Goal: Task Accomplishment & Management: Complete application form

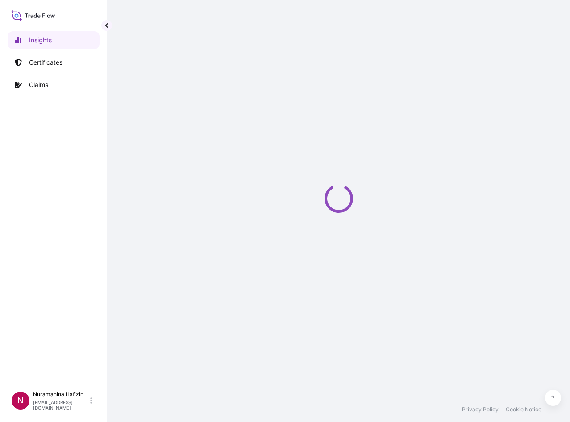
select select "2025"
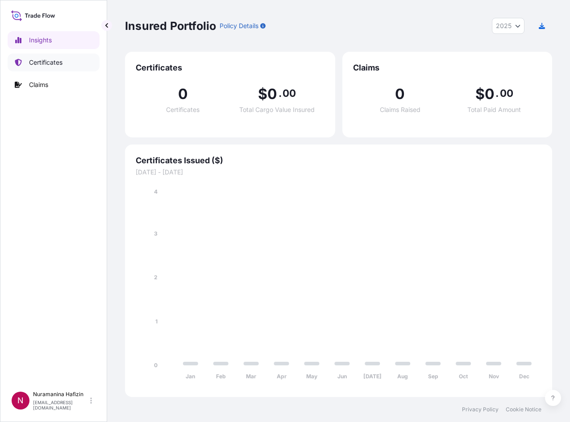
click at [53, 64] on p "Certificates" at bounding box center [45, 62] width 33 height 9
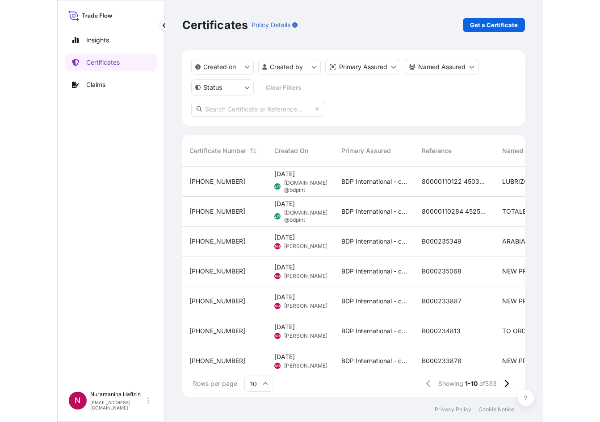
scroll to position [229, 336]
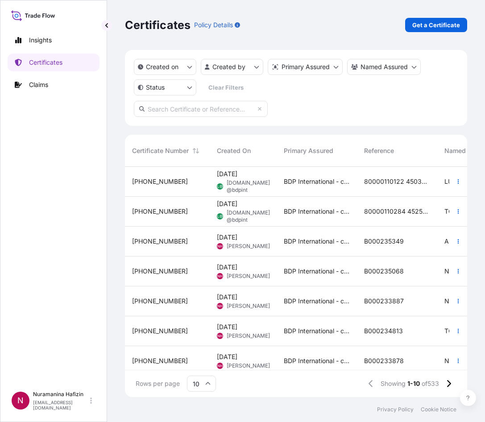
click at [436, 17] on div "Certificates Policy Details Get a Certificate" at bounding box center [296, 25] width 342 height 50
click at [435, 22] on p "Get a Certificate" at bounding box center [437, 25] width 48 height 9
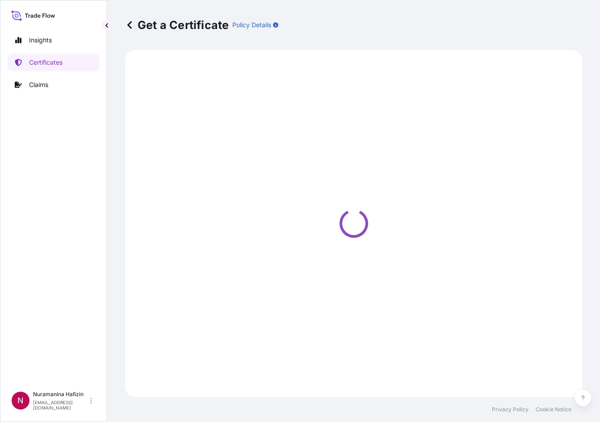
select select "Barge"
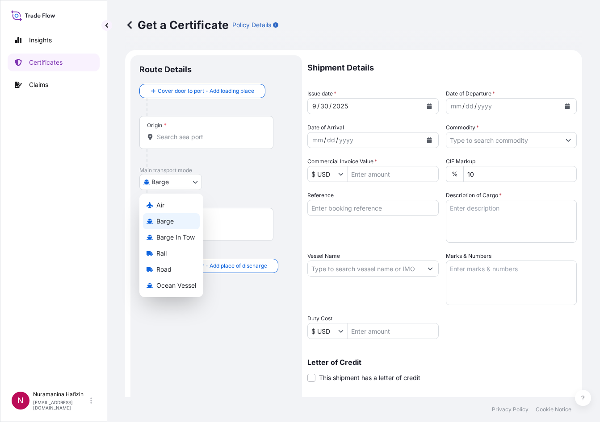
click at [168, 180] on body "Insights Certificates Claims N Nuramanina Hafizin [EMAIL_ADDRESS][DOMAIN_NAME] …" at bounding box center [300, 211] width 600 height 422
click at [179, 283] on span "Ocean Vessel" at bounding box center [176, 285] width 40 height 9
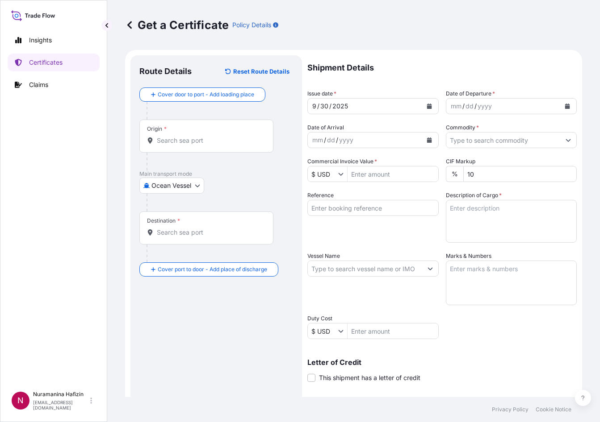
click at [188, 134] on div "Origin *" at bounding box center [206, 136] width 134 height 33
click at [188, 136] on input "Origin *" at bounding box center [209, 140] width 105 height 9
paste input "HUDDERSFIELD"
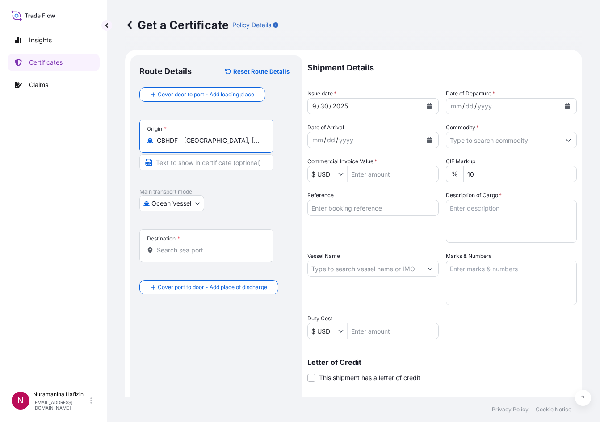
type input "GBHDF - [GEOGRAPHIC_DATA], [GEOGRAPHIC_DATA]"
click at [242, 343] on div "Route Details Reset Route Details Cover door to port - Add loading place Place …" at bounding box center [216, 280] width 154 height 433
click at [565, 106] on icon "Calendar" at bounding box center [567, 106] width 5 height 5
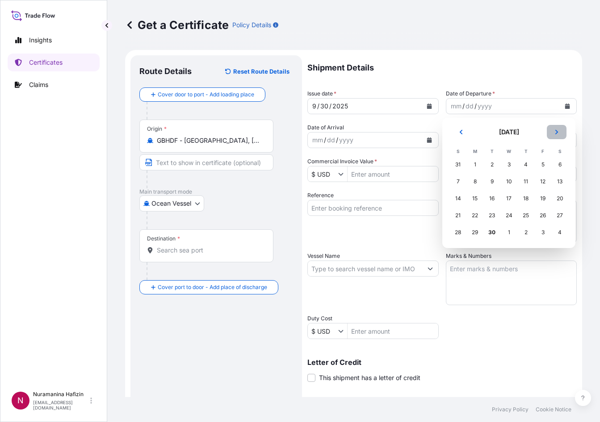
click at [558, 130] on icon "Next" at bounding box center [556, 131] width 5 height 5
click at [556, 183] on div "11" at bounding box center [559, 182] width 16 height 16
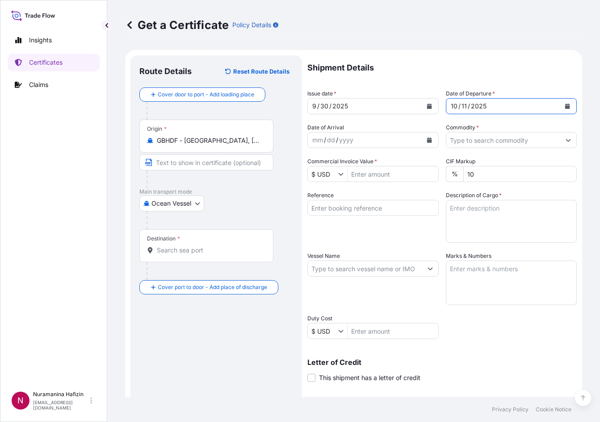
click at [176, 309] on div "Route Details Reset Route Details Cover door to port - Add loading place Place …" at bounding box center [216, 280] width 154 height 433
click at [189, 242] on div "Destination *" at bounding box center [206, 246] width 134 height 33
click at [189, 246] on input "Destination *" at bounding box center [209, 250] width 105 height 9
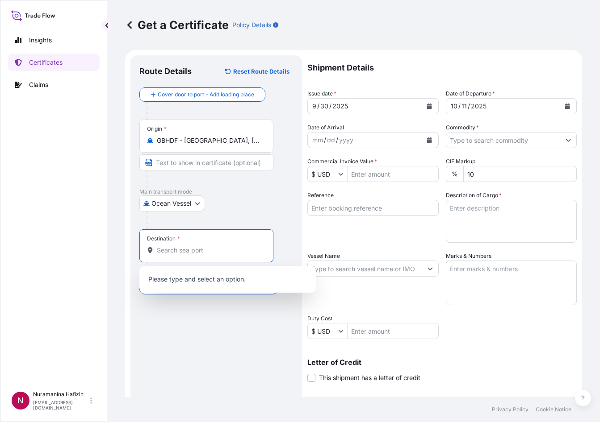
paste input "NHAVA SHEVA, [GEOGRAPHIC_DATA]"
drag, startPoint x: 202, startPoint y: 251, endPoint x: 288, endPoint y: 252, distance: 86.6
click at [291, 252] on div "Destination * NHAVA SHEVA, [GEOGRAPHIC_DATA]" at bounding box center [216, 255] width 154 height 51
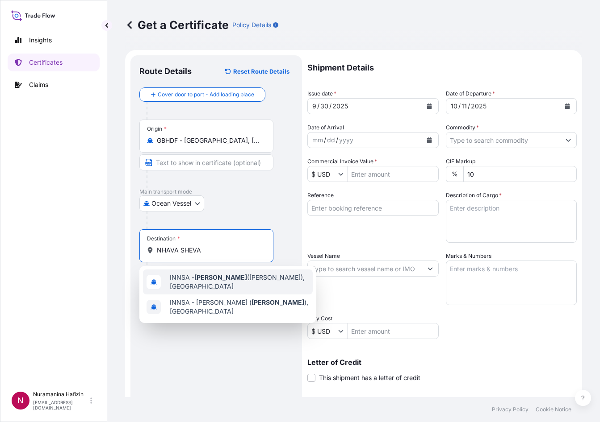
click at [223, 287] on span "INNSA - [GEOGRAPHIC_DATA] ([PERSON_NAME]), [GEOGRAPHIC_DATA]" at bounding box center [239, 282] width 139 height 18
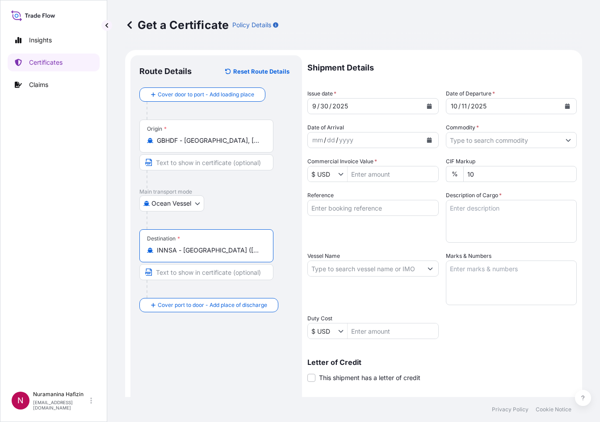
type input "INNSA - [GEOGRAPHIC_DATA] ([PERSON_NAME]), [GEOGRAPHIC_DATA]"
click at [204, 340] on div "Route Details Reset Route Details Cover door to port - Add loading place Place …" at bounding box center [216, 280] width 154 height 433
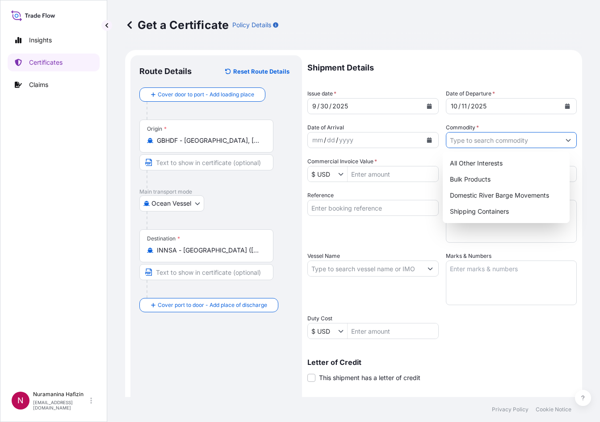
click at [560, 140] on button "Show suggestions" at bounding box center [568, 140] width 16 height 16
click at [488, 213] on div "Shipping Containers" at bounding box center [506, 212] width 120 height 16
type input "Shipping Containers"
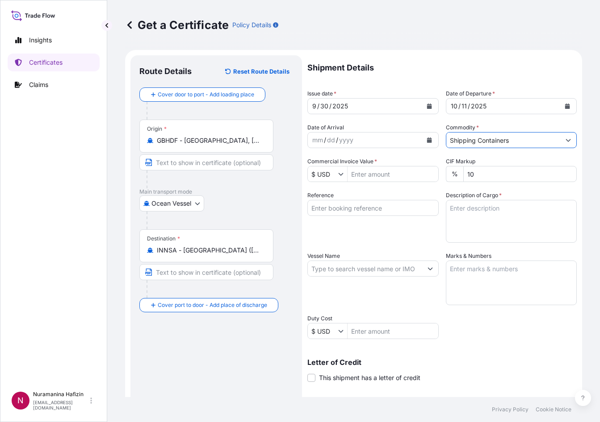
click at [343, 210] on input "Reference" at bounding box center [372, 208] width 131 height 16
click at [380, 208] on input "Reference" at bounding box center [372, 208] width 131 height 16
paste input "B000235269"
type input "B000235269"
click at [476, 210] on textarea "Description of Cargo *" at bounding box center [511, 221] width 131 height 43
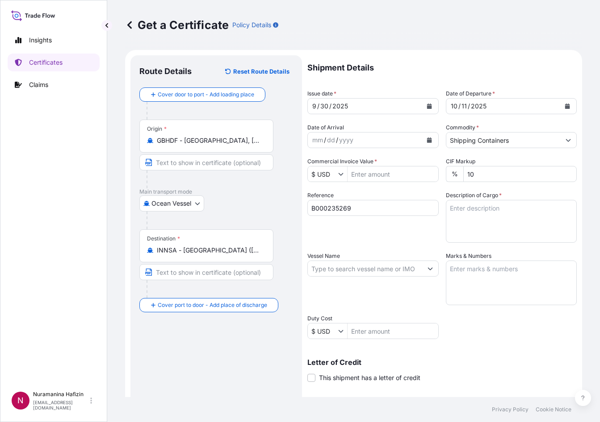
drag, startPoint x: 316, startPoint y: 247, endPoint x: 331, endPoint y: 269, distance: 26.6
click at [316, 247] on div "Shipment Details Issue date * [DATE] Date of Departure * [DATE] Date of Arrival…" at bounding box center [441, 268] width 269 height 426
click at [334, 272] on input "Vessel Name" at bounding box center [365, 269] width 114 height 16
paste input "ATLANTA EXPRESS"
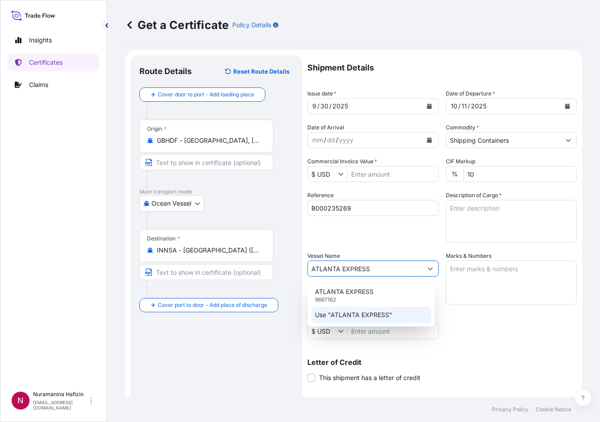
click at [355, 313] on p "Use "ATLANTA EXPRESS"" at bounding box center [353, 315] width 77 height 9
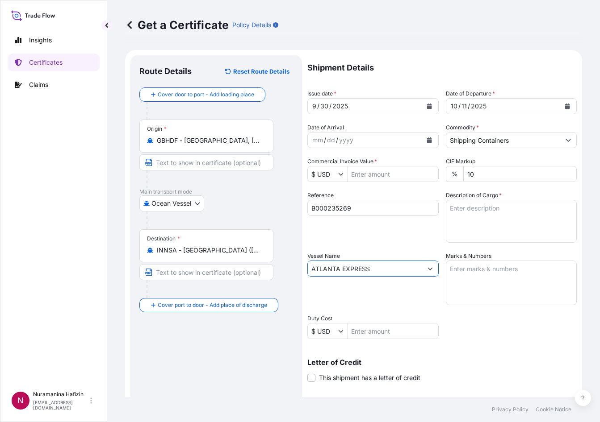
type input "ATLANTA EXPRESS"
drag, startPoint x: 469, startPoint y: 212, endPoint x: 466, endPoint y: 217, distance: 6.2
click at [469, 212] on textarea "Description of Cargo *" at bounding box center [511, 221] width 131 height 43
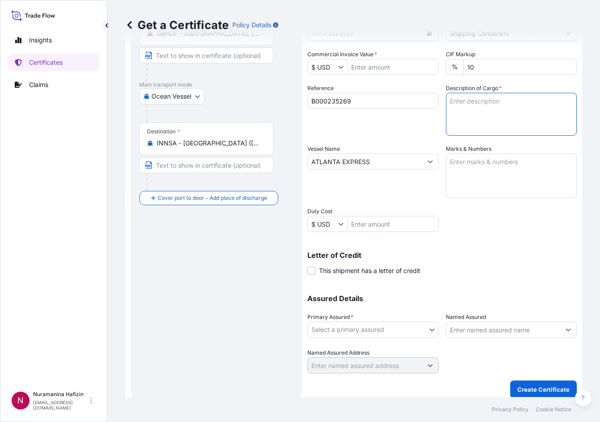
scroll to position [114, 0]
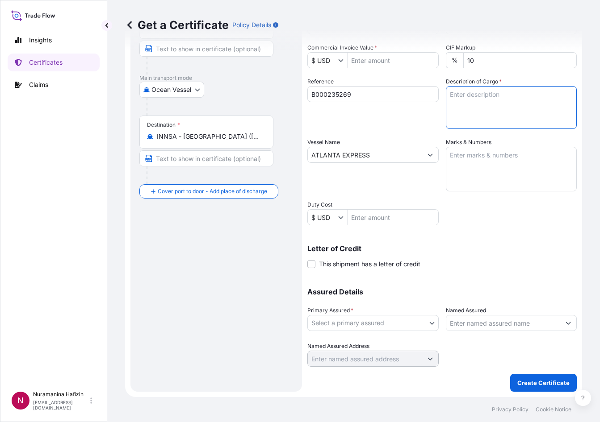
click at [480, 96] on textarea "Description of Cargo *" at bounding box center [511, 107] width 131 height 43
drag, startPoint x: 215, startPoint y: 232, endPoint x: 248, endPoint y: 225, distance: 34.2
click at [215, 232] on div "Route Details Reset Route Details Cover door to port - Add loading place Place …" at bounding box center [216, 166] width 154 height 433
click at [468, 96] on textarea "Description of Cargo *" at bounding box center [511, 107] width 131 height 43
paste textarea "DRUM LOADED INTO 1 LCL SOLPLUS(TM) D542, BLACK T/H LINED"
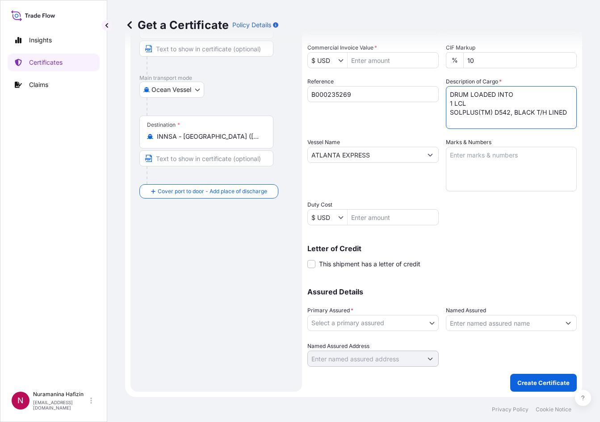
scroll to position [5, 0]
click at [446, 91] on textarea "DRUM LOADED INTO 1 LCL SOLPLUS(TM) D542, BLACK T/H LINED" at bounding box center [511, 107] width 131 height 43
click at [237, 290] on div "Route Details Reset Route Details Cover door to port - Add loading place Place …" at bounding box center [216, 166] width 154 height 433
click at [446, 91] on textarea "DRUM LOADED INTO 1 LCL SOLPLUS(TM) D542, BLACK T/H LINED" at bounding box center [511, 107] width 131 height 43
paste textarea "24"
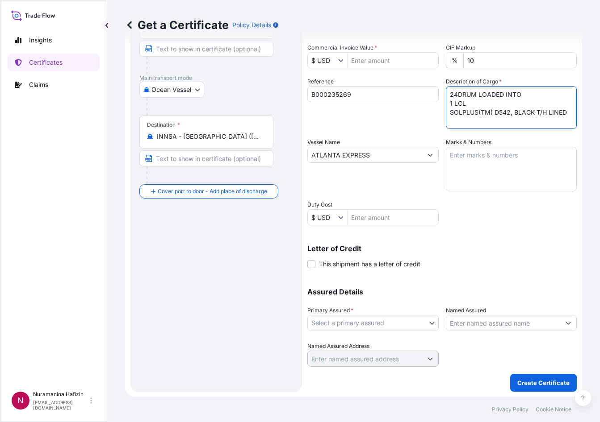
scroll to position [4, 0]
click at [475, 118] on textarea "24DRUM LOADED INTO 1 LCL SOLPLUS(TM) D542, BLACK T/H LINED" at bounding box center [511, 107] width 131 height 43
click at [258, 278] on div "Route Details Reset Route Details Cover door to port - Add loading place Place …" at bounding box center [216, 166] width 154 height 433
click at [472, 114] on textarea "24DRUM LOADED INTO 1 LCL SOLPLUS(TM) D542, BLACK T/H LINED" at bounding box center [511, 107] width 131 height 43
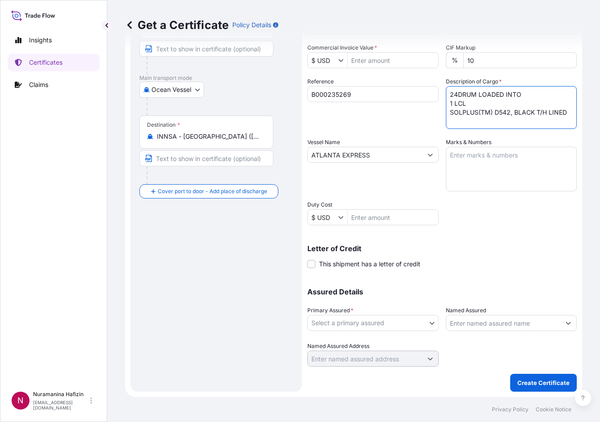
paste textarea "4,704.0000"
click at [446, 125] on textarea "24DRUM LOADED INTO 1 LCL SOLPLUS(TM) D542, BLACK T/H LINED 4,704.0000" at bounding box center [511, 107] width 131 height 43
click at [493, 125] on textarea "24DRUM LOADED INTO 1 LCL SOLPLUS(TM) D542, BLACK T/H LINED GW: 4,704.0000" at bounding box center [511, 107] width 131 height 43
click at [128, 326] on form "Route Details Reset Route Details Cover door to port - Add loading place Place …" at bounding box center [353, 166] width 457 height 461
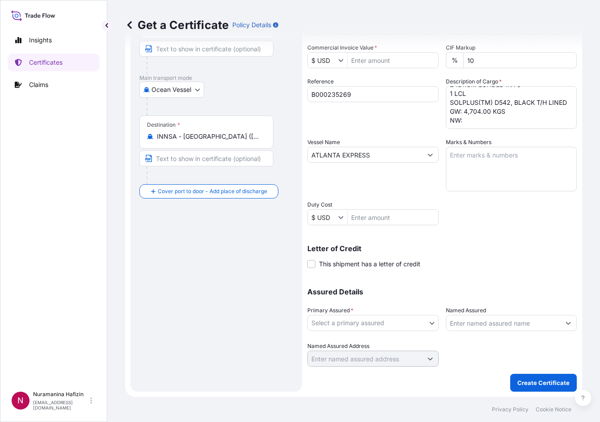
click at [246, 280] on div "Route Details Reset Route Details Cover door to port - Add loading place Place …" at bounding box center [216, 166] width 154 height 433
click at [476, 128] on textarea "24DRUM LOADED INTO 1 LCL SOLPLUS(TM) D542, BLACK T/H LINED GW: 4,704.00 KGS NW:" at bounding box center [511, 107] width 131 height 43
paste textarea "4.3200"
click at [207, 265] on div "Route Details Reset Route Details Cover door to port - Add loading place Place …" at bounding box center [216, 166] width 154 height 433
click at [489, 123] on textarea "24DRUM LOADED INTO 1 LCL SOLPLUS(TM) D542, BLACK T/H LINED GW: 4,704.00 KGS NW:…" at bounding box center [511, 107] width 131 height 43
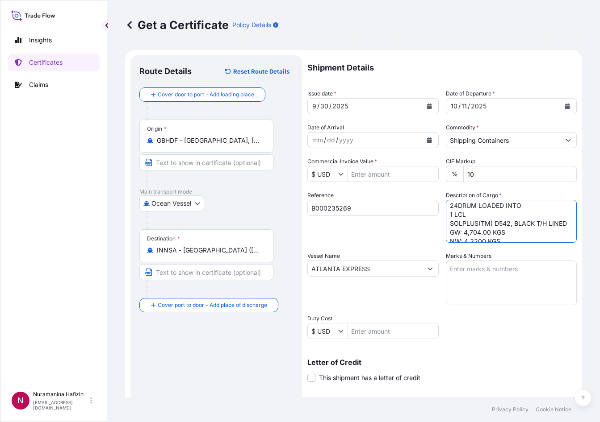
scroll to position [0, 0]
click at [454, 209] on textarea "24DRUM LOADED INTO 1 LCL SOLPLUS(TM) D542, BLACK T/H LINED GW: 4,704.00 KGS NW:…" at bounding box center [511, 221] width 131 height 43
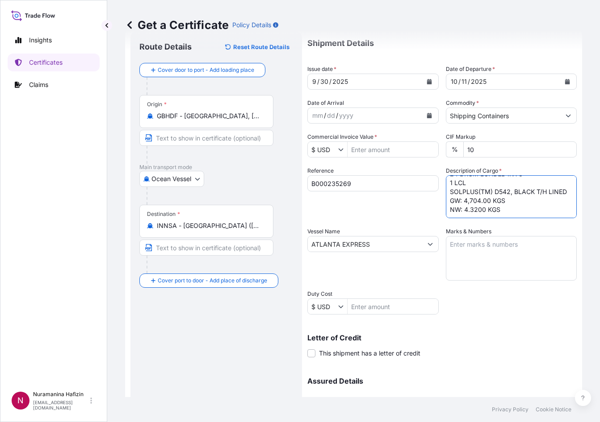
scroll to position [45, 0]
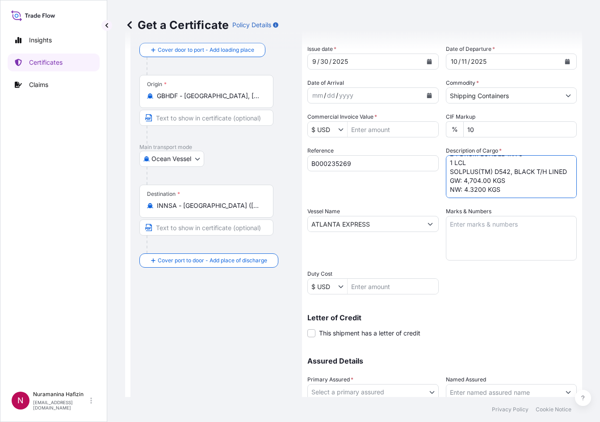
click at [452, 184] on textarea "24 DRUM LOADED INTO 1 LCL SOLPLUS(TM) D542, BLACK T/H LINED GW: 4,704.00 KGS NW…" at bounding box center [511, 176] width 131 height 43
type textarea "24 DRUM LOADED INTO 1 LCL SOLPLUS(TM) D542, BLACK T/H LINED GW: 4,704.00 KGS NW…"
click at [276, 311] on div "Route Details Reset Route Details Cover door to port - Add loading place Place …" at bounding box center [216, 236] width 154 height 433
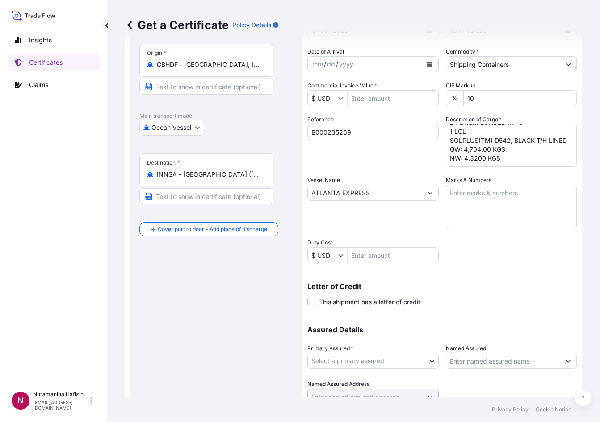
scroll to position [114, 0]
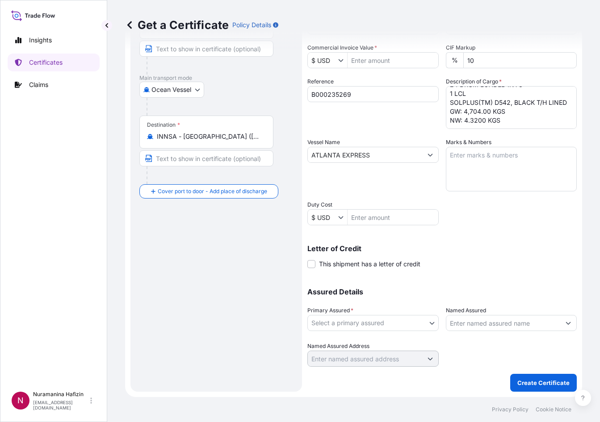
click at [407, 325] on body "Insights Certificates Claims N Nuramanina Hafizin [EMAIL_ADDRESS][DOMAIN_NAME] …" at bounding box center [300, 211] width 600 height 422
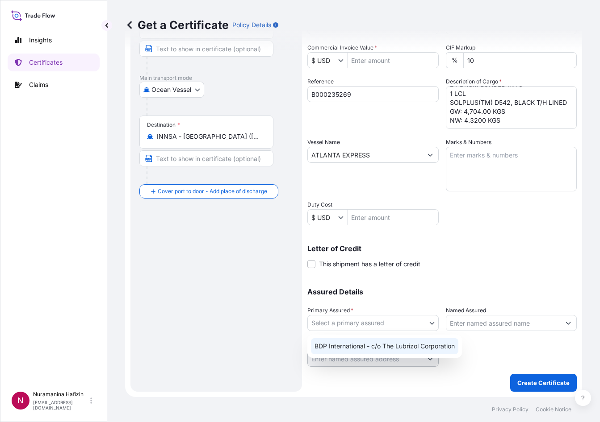
click at [375, 341] on div "BDP International - c/o The Lubrizol Corporation" at bounding box center [384, 346] width 147 height 16
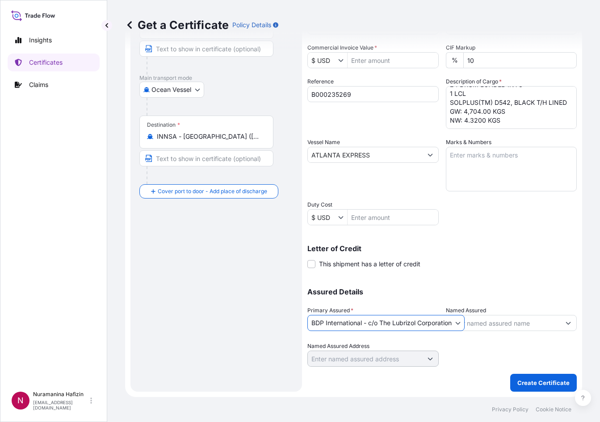
click at [500, 324] on input "Named Assured" at bounding box center [503, 323] width 114 height 16
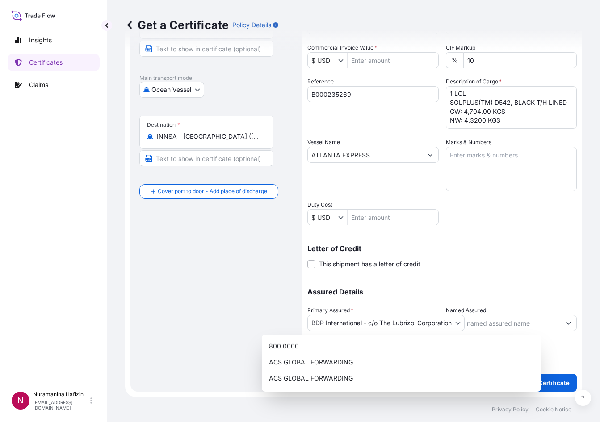
click at [266, 246] on div "Route Details Reset Route Details Cover door to port - Add loading place Place …" at bounding box center [216, 166] width 154 height 433
click at [508, 325] on input "Named Assured" at bounding box center [503, 323] width 114 height 16
paste input "CIE AUTOMOTIVE INDIA LTD."
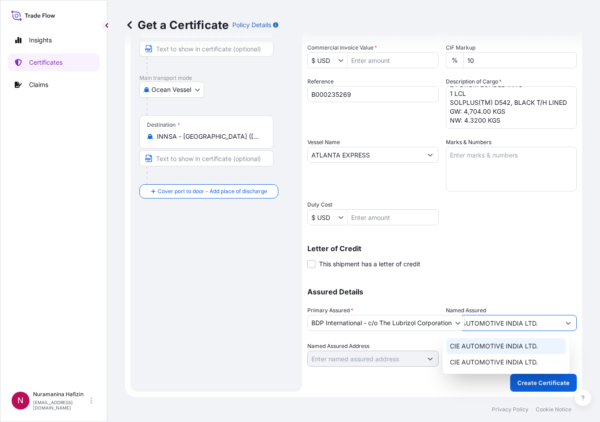
click at [516, 348] on span "CIE AUTOMOTIVE INDIA LTD." at bounding box center [494, 346] width 88 height 9
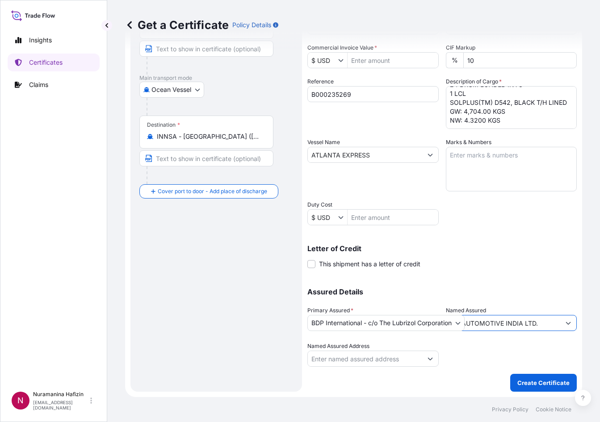
type input "CIE AUTOMOTIVE INDIA LTD."
click at [514, 276] on div "Shipment Details Issue date * [DATE] Date of Departure * [DATE] Date of Arrival…" at bounding box center [441, 155] width 269 height 426
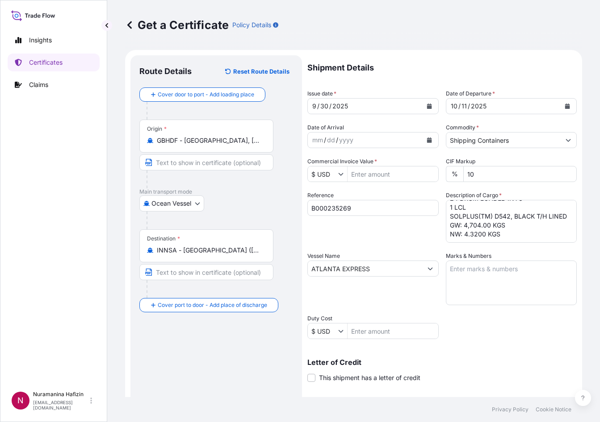
scroll to position [0, 0]
click at [380, 178] on input "Commercial Invoice Value *" at bounding box center [392, 174] width 91 height 16
click at [378, 175] on input "25,056" at bounding box center [392, 174] width 91 height 16
click at [75, 257] on div "Insights Certificates Claims" at bounding box center [54, 205] width 92 height 364
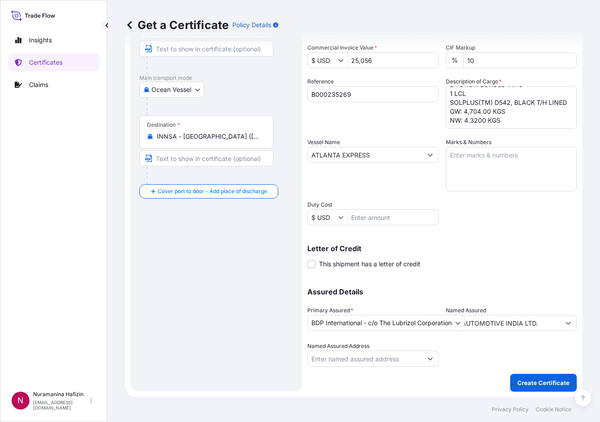
scroll to position [0, 0]
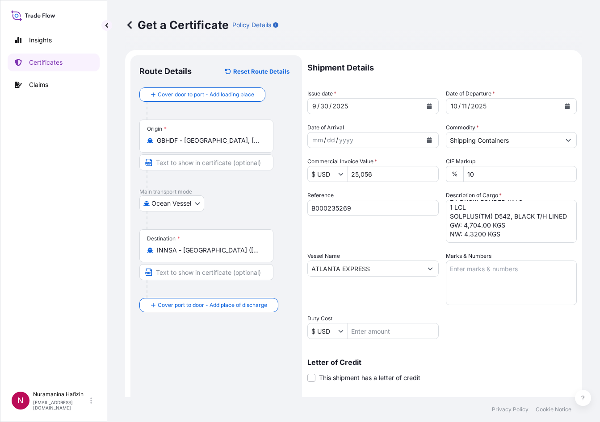
click at [377, 176] on input "25,056" at bounding box center [392, 174] width 91 height 16
type input "25,056"
click at [501, 356] on div "Letter of Credit This shipment has a letter of credit Letter of credit * Letter…" at bounding box center [441, 365] width 269 height 34
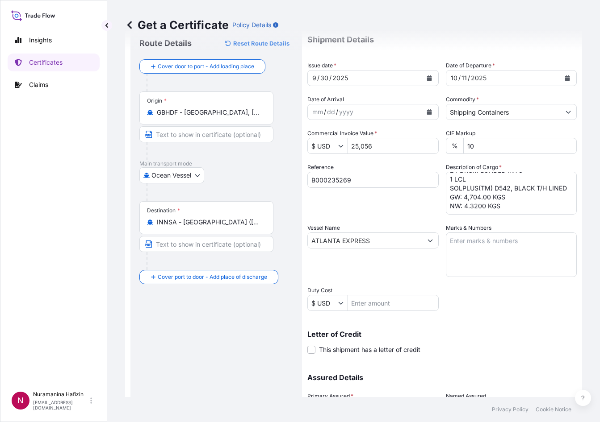
scroll to position [114, 0]
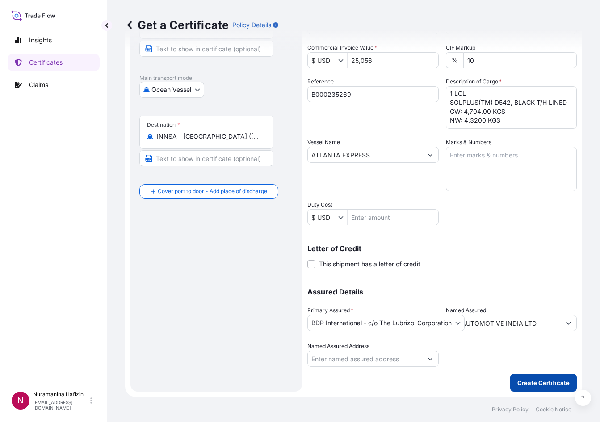
click at [532, 379] on p "Create Certificate" at bounding box center [543, 383] width 52 height 9
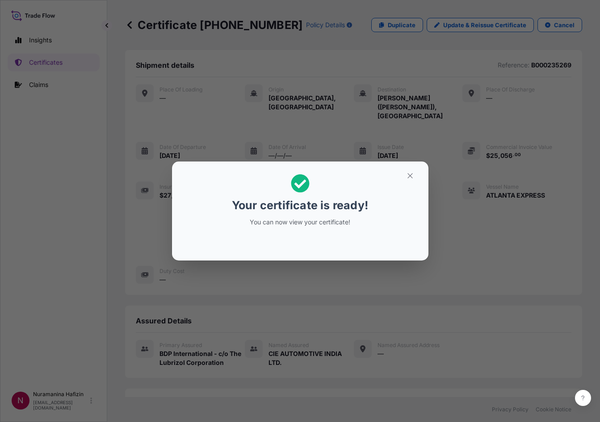
click at [36, 294] on div "Your certificate is ready! You can now view your certificate!" at bounding box center [300, 211] width 600 height 422
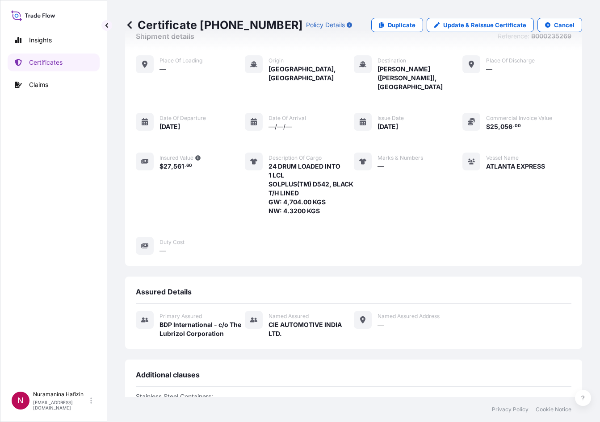
scroll to position [26, 0]
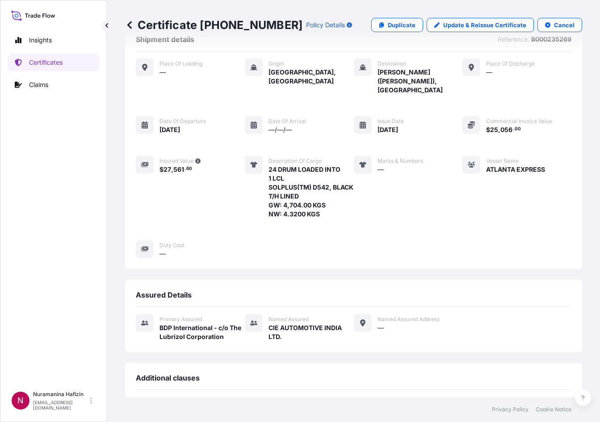
click at [85, 258] on div "Insights Certificates Claims" at bounding box center [54, 205] width 92 height 364
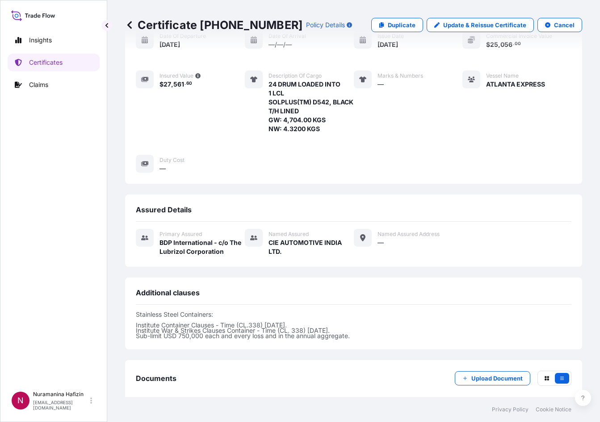
scroll to position [115, 0]
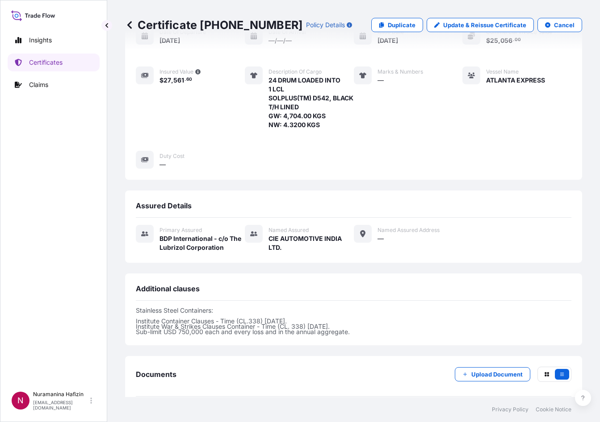
click at [298, 166] on div "Place of Loading — Origin [GEOGRAPHIC_DATA], [GEOGRAPHIC_DATA] Destination [PER…" at bounding box center [353, 74] width 435 height 224
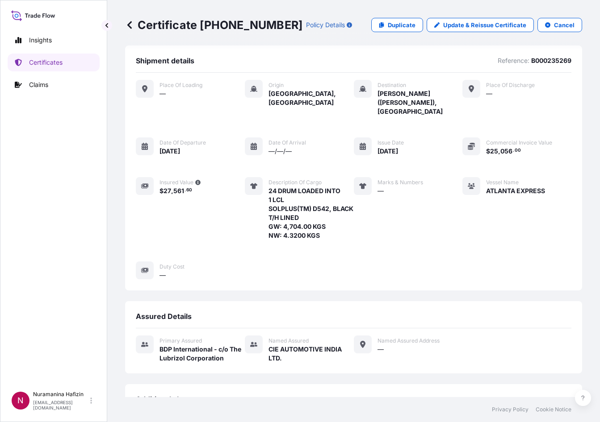
scroll to position [0, 0]
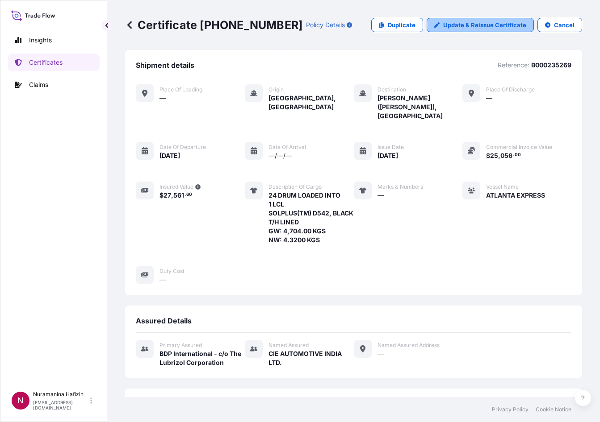
click at [461, 25] on p "Update & Reissue Certificate" at bounding box center [484, 25] width 83 height 9
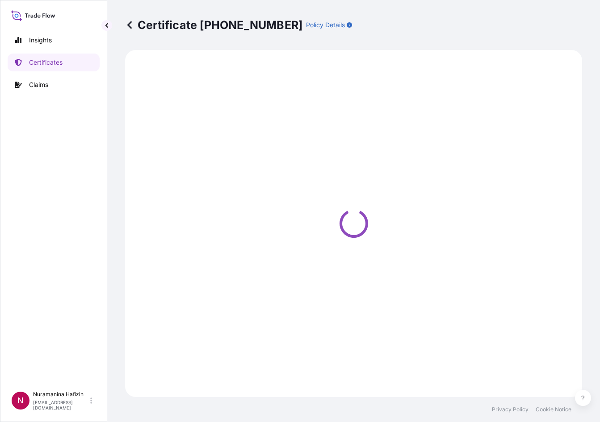
select select "Ocean Vessel"
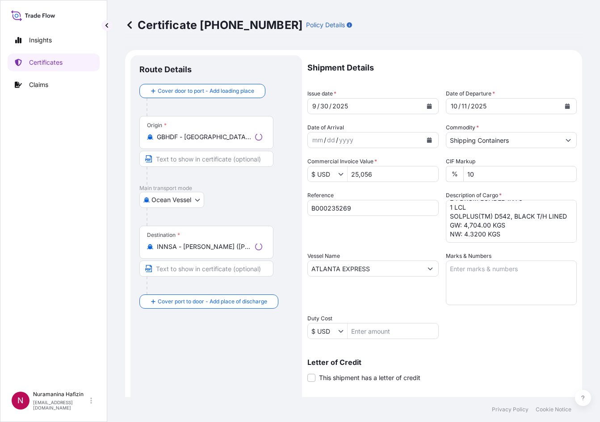
scroll to position [19, 0]
click at [480, 234] on textarea "24 DRUM LOADED INTO 1 LCL SOLPLUS(TM) D542, BLACK T/H LINED GW: 4,704.00 KGS NW…" at bounding box center [511, 221] width 131 height 43
drag, startPoint x: 466, startPoint y: 234, endPoint x: 484, endPoint y: 239, distance: 18.2
click at [466, 234] on textarea "24 DRUM LOADED INTO 1 LCL SOLPLUS(TM) D542, BLACK T/H LINED GW: 4,704.00 KGS NW…" at bounding box center [511, 221] width 131 height 43
click at [477, 233] on textarea "24 DRUM LOADED INTO 1 LCL SOLPLUS(TM) D542, BLACK T/H LINED GW: 4,704.00 KGS NW…" at bounding box center [511, 221] width 131 height 43
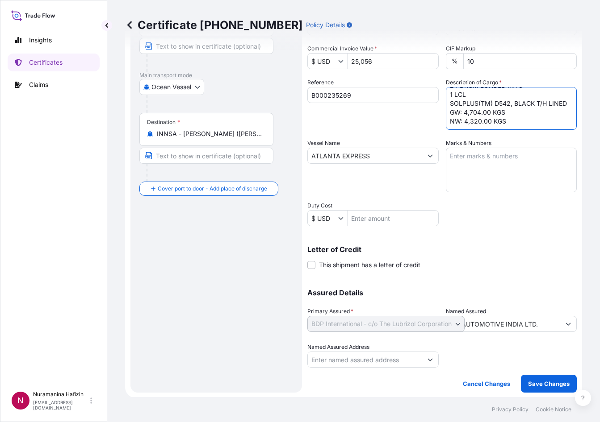
scroll to position [114, 0]
type textarea "24 DRUM LOADED INTO 1 LCL SOLPLUS(TM) D542, BLACK T/H LINED GW: 4,704.00 KGS NW…"
click at [540, 380] on p "Save Changes" at bounding box center [549, 383] width 42 height 9
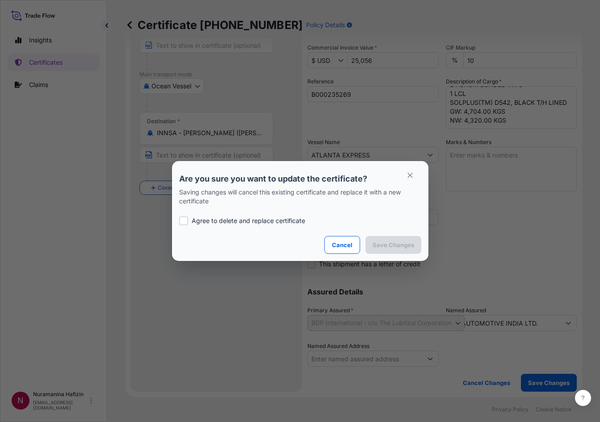
click at [182, 223] on div at bounding box center [183, 221] width 9 height 9
checkbox input "true"
click at [383, 244] on p "Save Changes" at bounding box center [393, 245] width 42 height 9
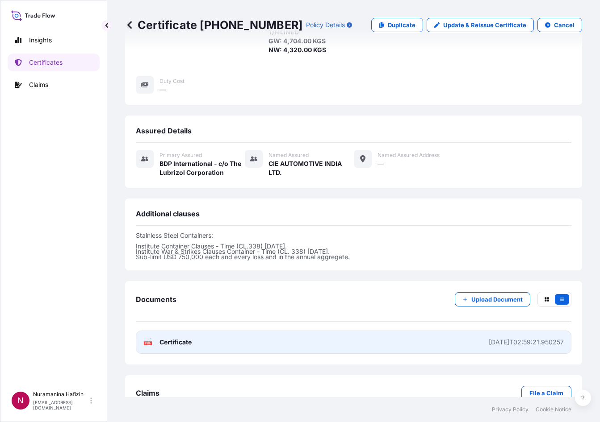
scroll to position [205, 0]
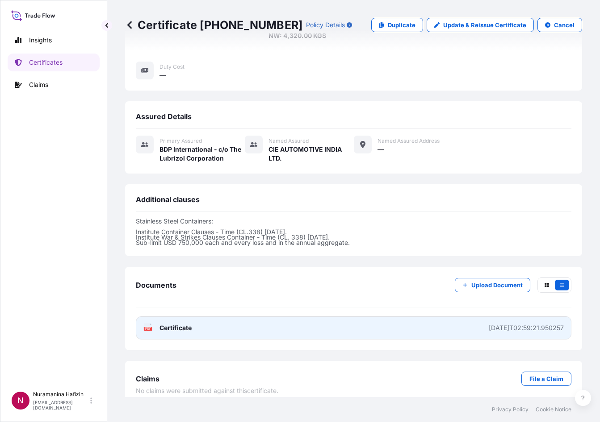
click at [307, 322] on link "PDF Certificate [DATE]T02:59:21.950257" at bounding box center [353, 328] width 435 height 23
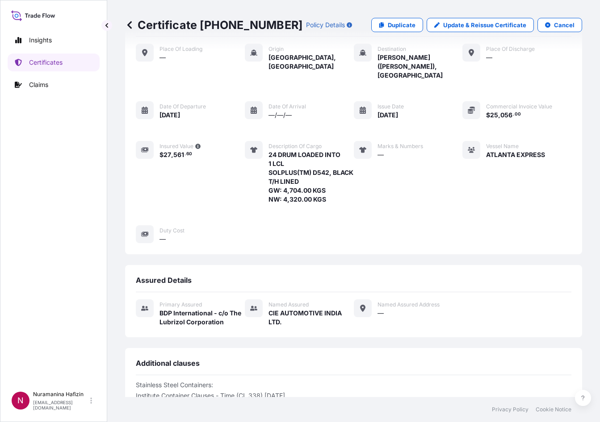
scroll to position [0, 0]
